Goal: Navigation & Orientation: Find specific page/section

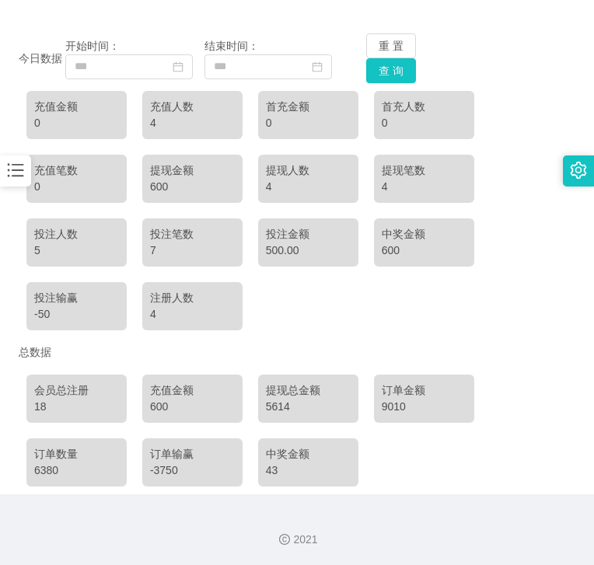
scroll to position [166, 0]
